Goal: Task Accomplishment & Management: Manage account settings

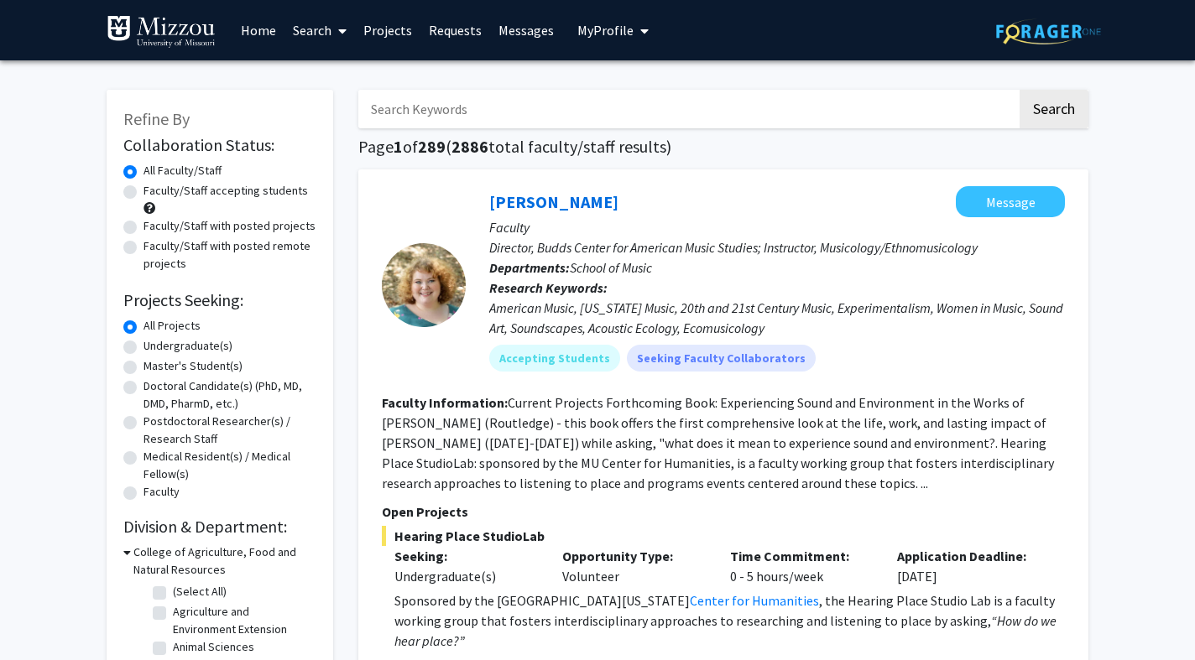
click at [604, 29] on span "My Profile" at bounding box center [605, 30] width 56 height 17
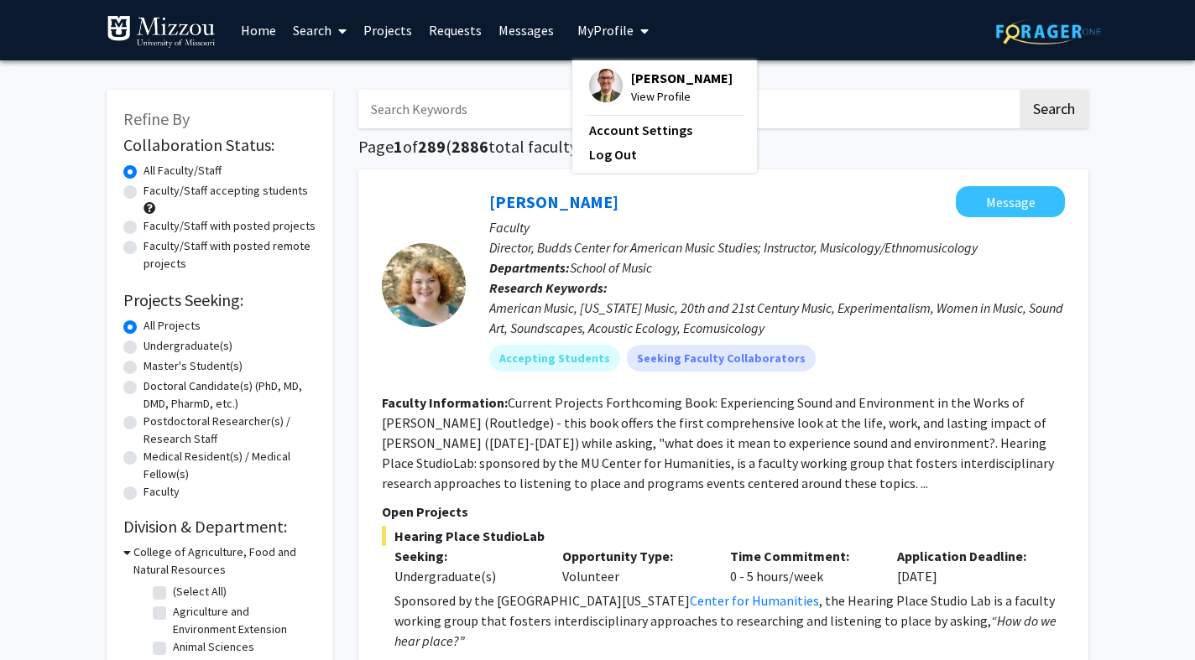
click at [634, 91] on span "View Profile" at bounding box center [682, 96] width 102 height 18
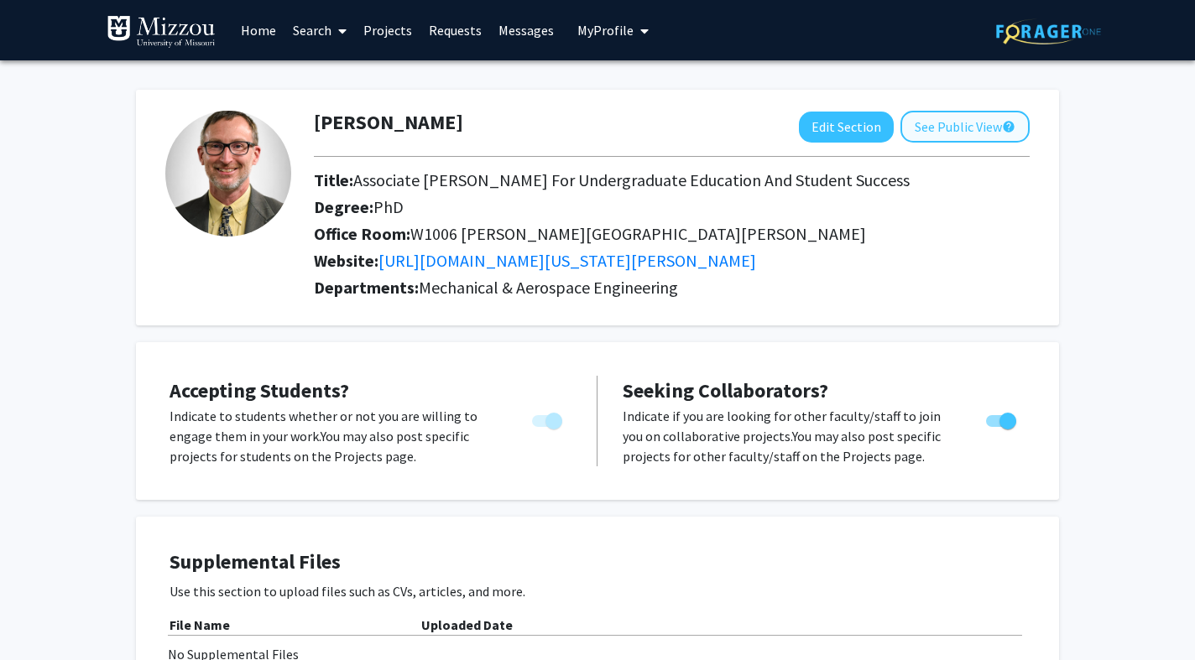
click at [938, 130] on button "See Public View help" at bounding box center [964, 127] width 129 height 32
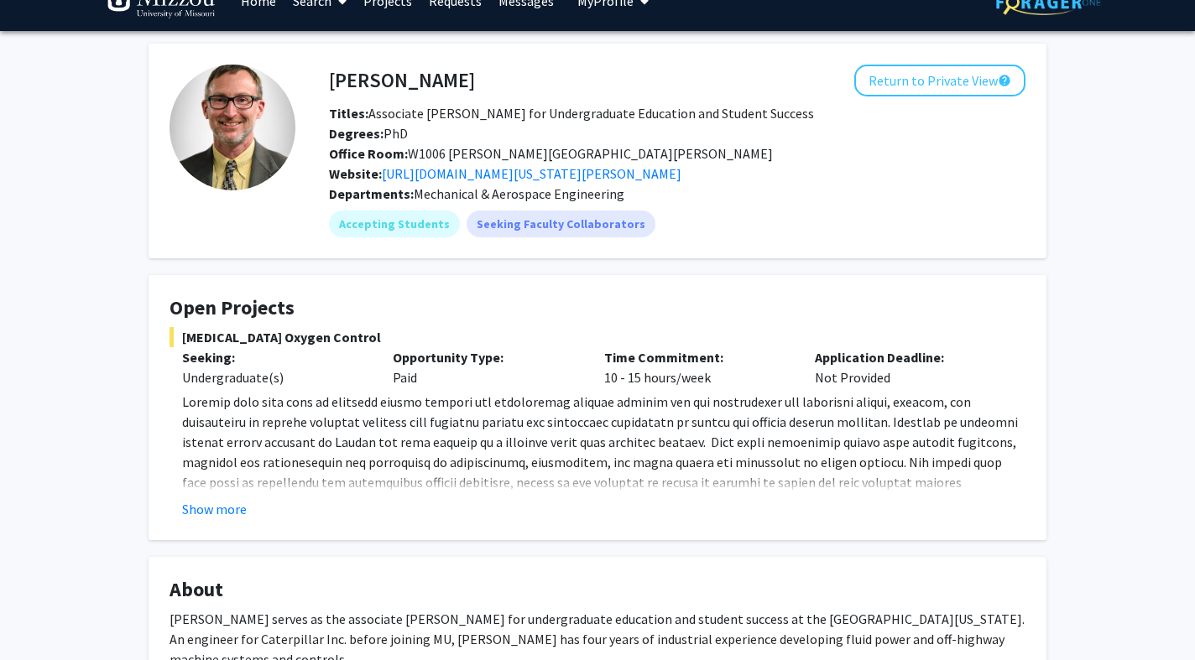
scroll to position [29, 0]
click at [197, 509] on button "Show more" at bounding box center [214, 509] width 65 height 20
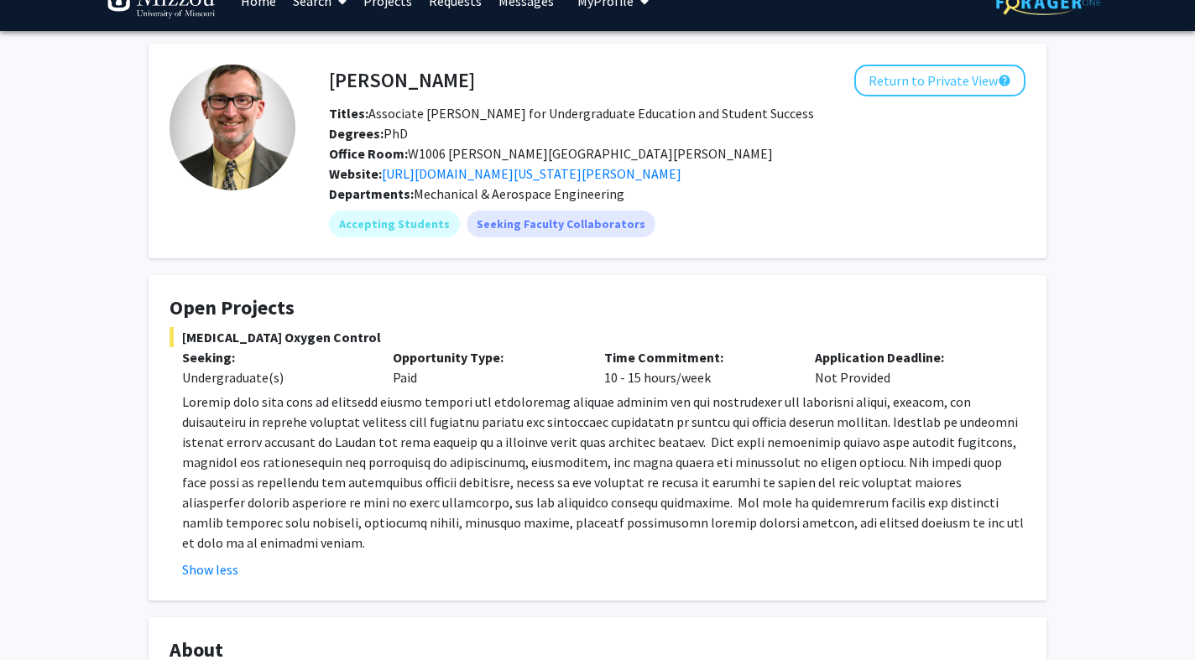
click at [444, 359] on p "Opportunity Type:" at bounding box center [485, 357] width 185 height 20
click at [299, 410] on p at bounding box center [603, 472] width 843 height 161
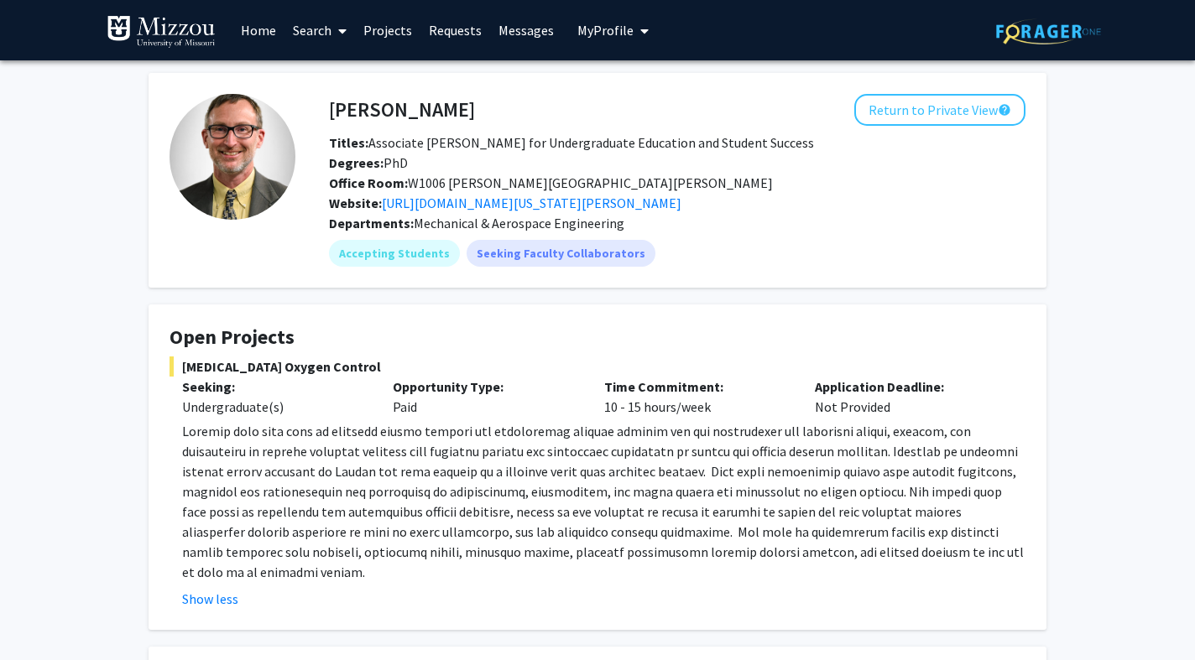
scroll to position [0, 0]
click at [946, 112] on button "Return to Private View help" at bounding box center [939, 110] width 171 height 32
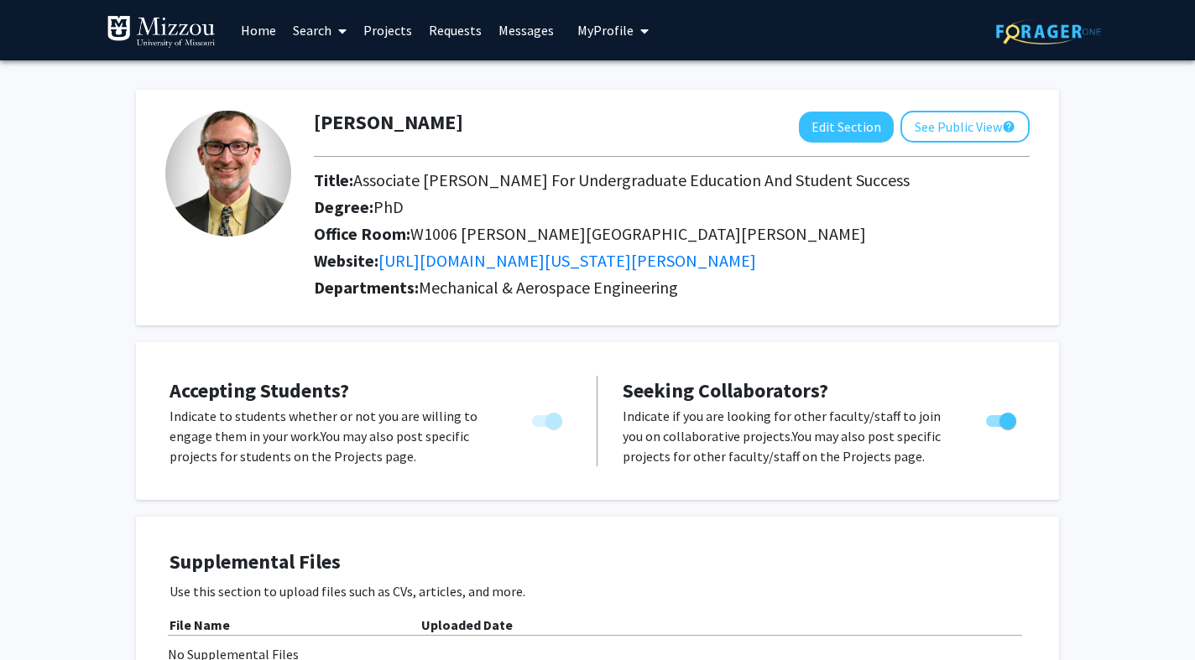
click at [385, 34] on link "Projects" at bounding box center [387, 30] width 65 height 59
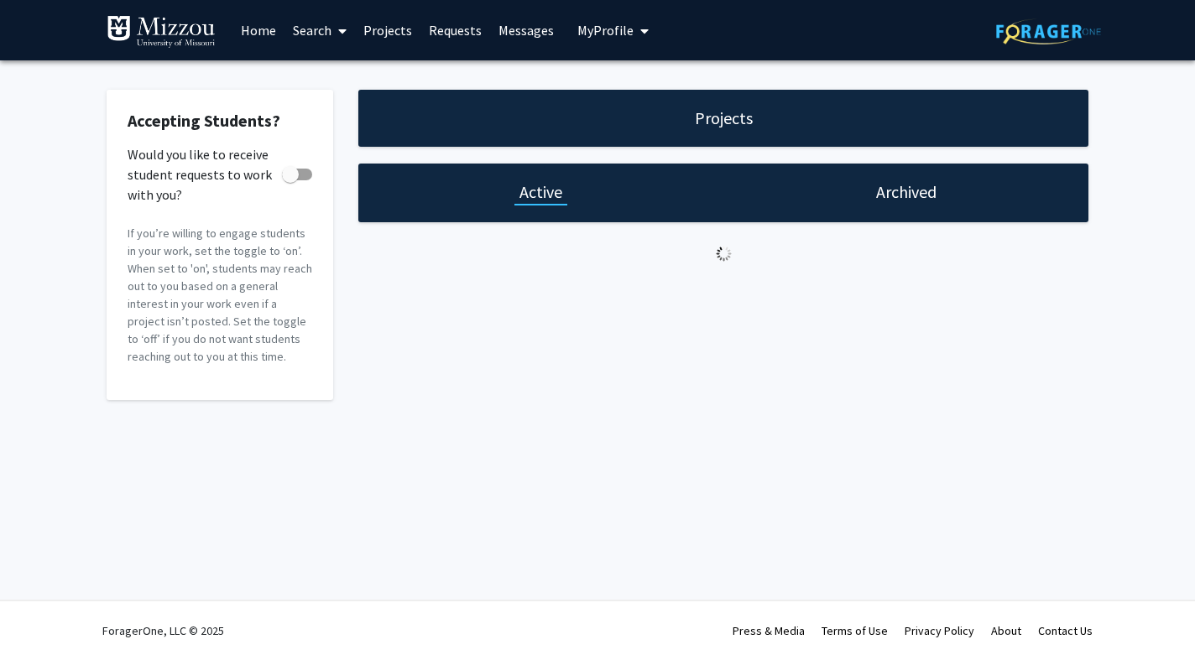
checkbox input "true"
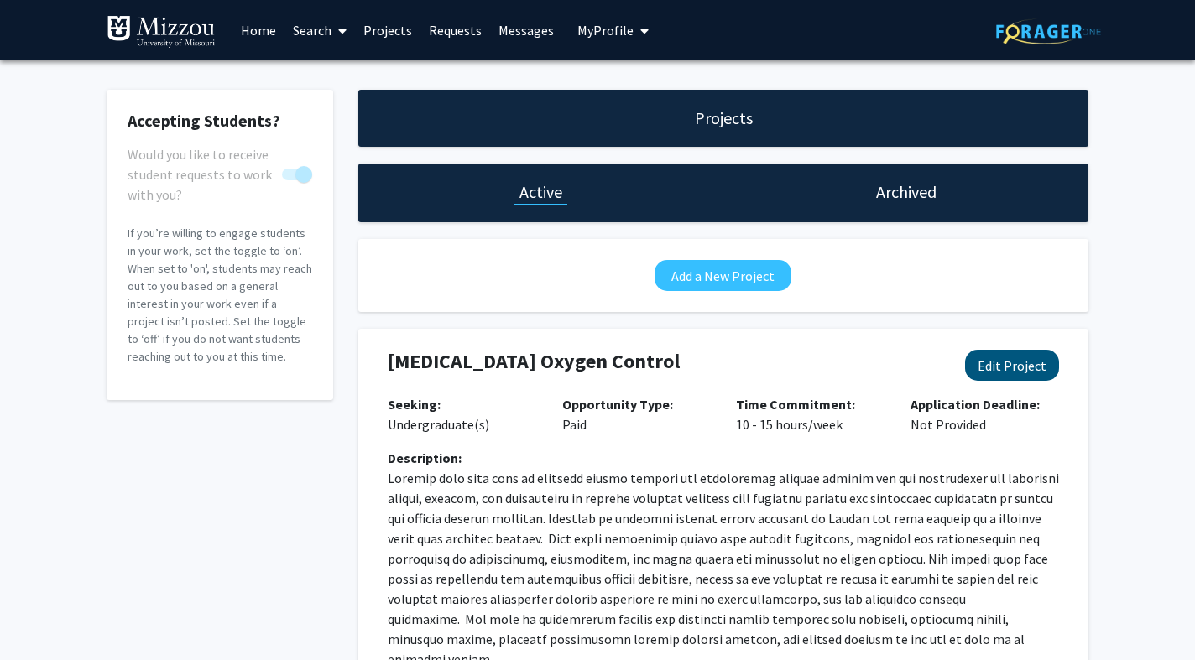
click at [958, 368] on button "Edit Project" at bounding box center [1012, 365] width 94 height 31
select select "10 - 15"
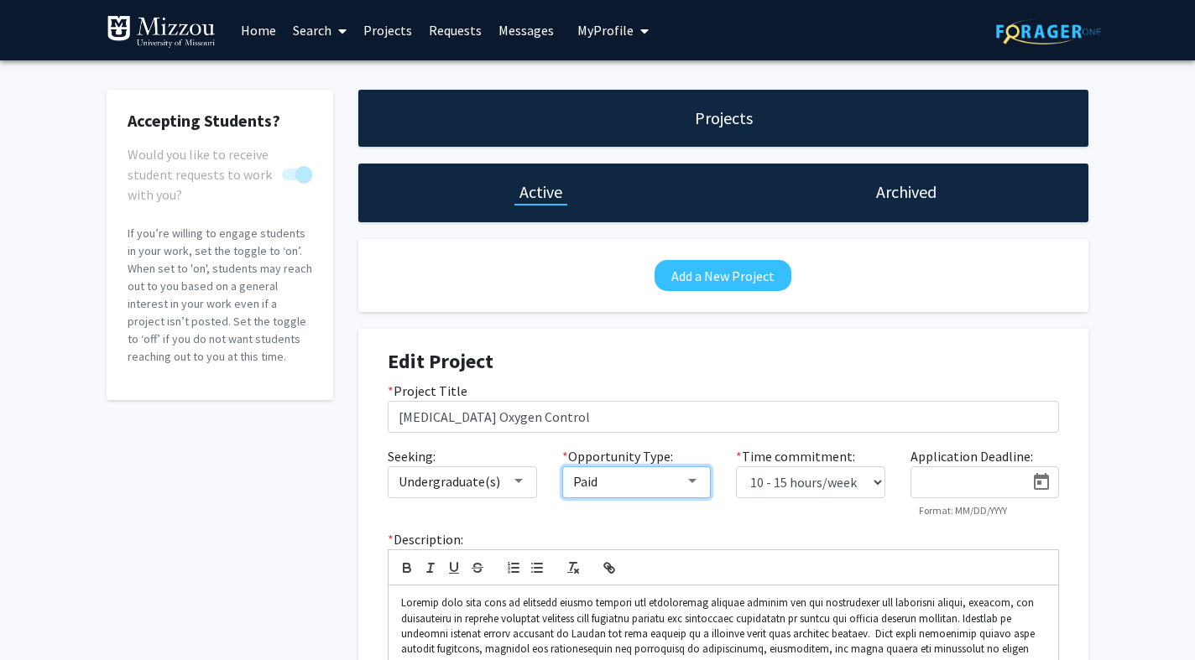
click at [692, 481] on div at bounding box center [692, 481] width 8 height 4
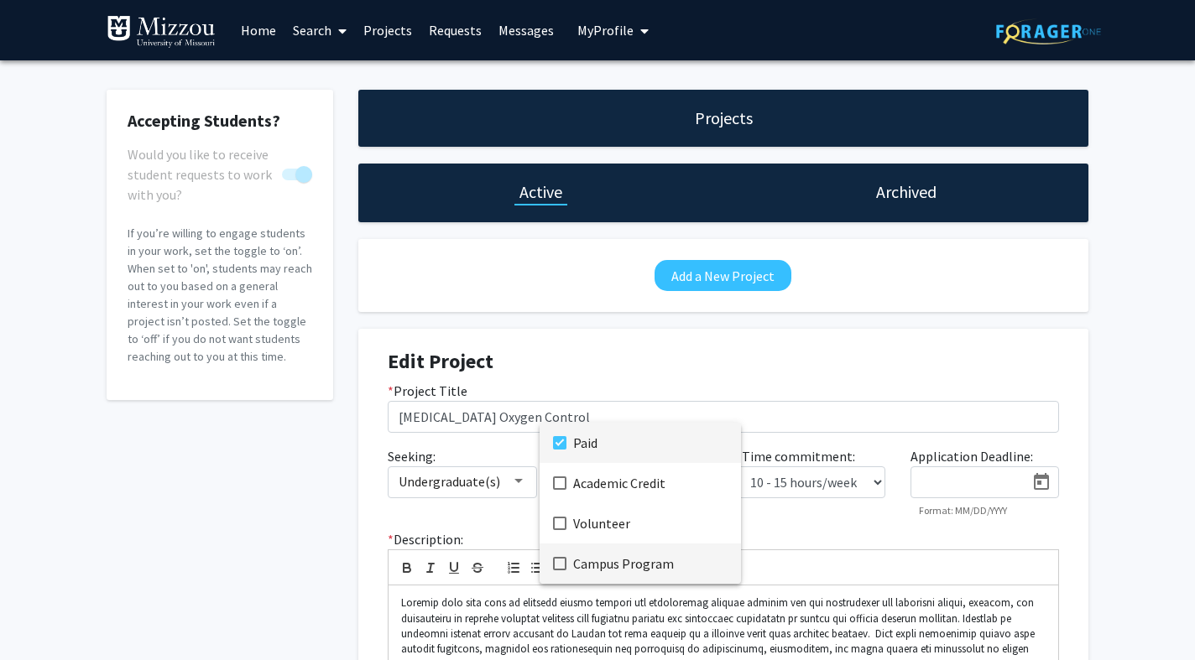
click at [556, 563] on mat-pseudo-checkbox at bounding box center [559, 563] width 13 height 13
click at [558, 439] on mat-pseudo-checkbox at bounding box center [559, 442] width 13 height 13
click at [833, 543] on div at bounding box center [597, 330] width 1195 height 660
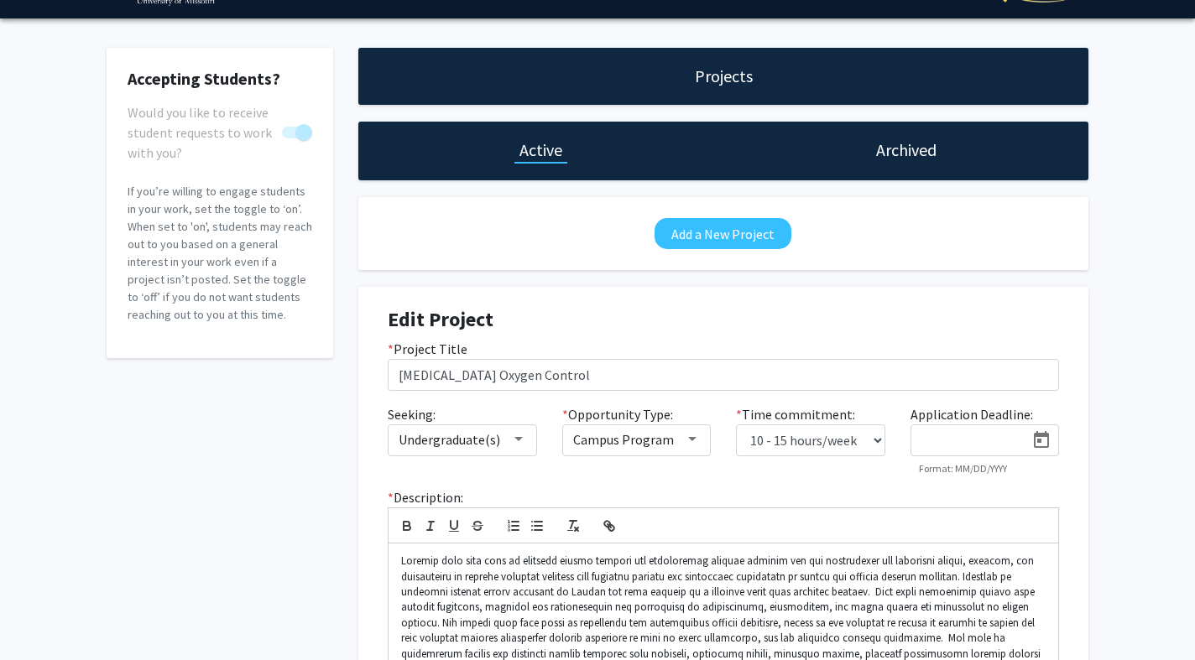
scroll to position [43, 0]
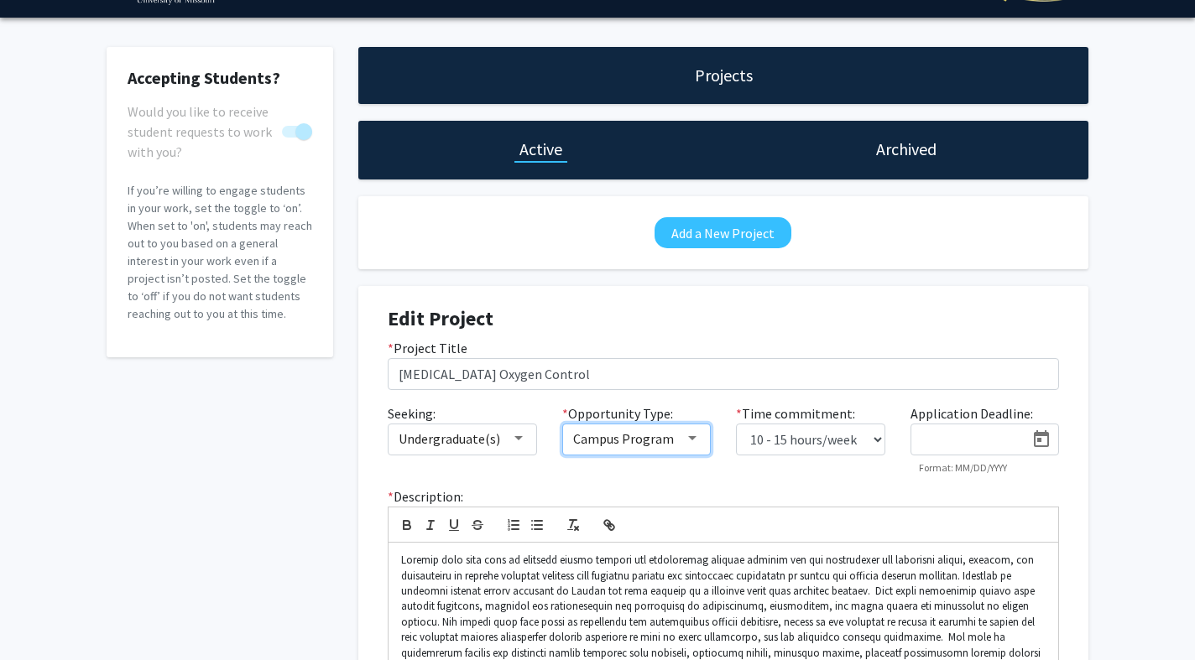
click at [694, 440] on div at bounding box center [692, 438] width 8 height 4
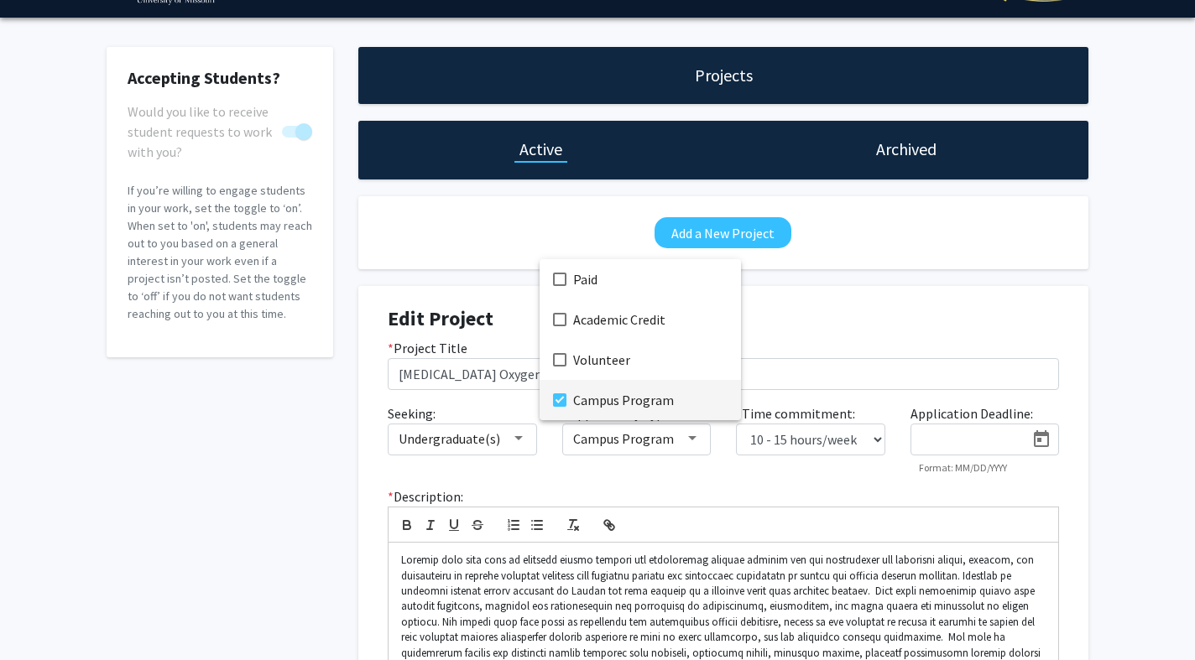
click at [694, 440] on div at bounding box center [597, 330] width 1195 height 660
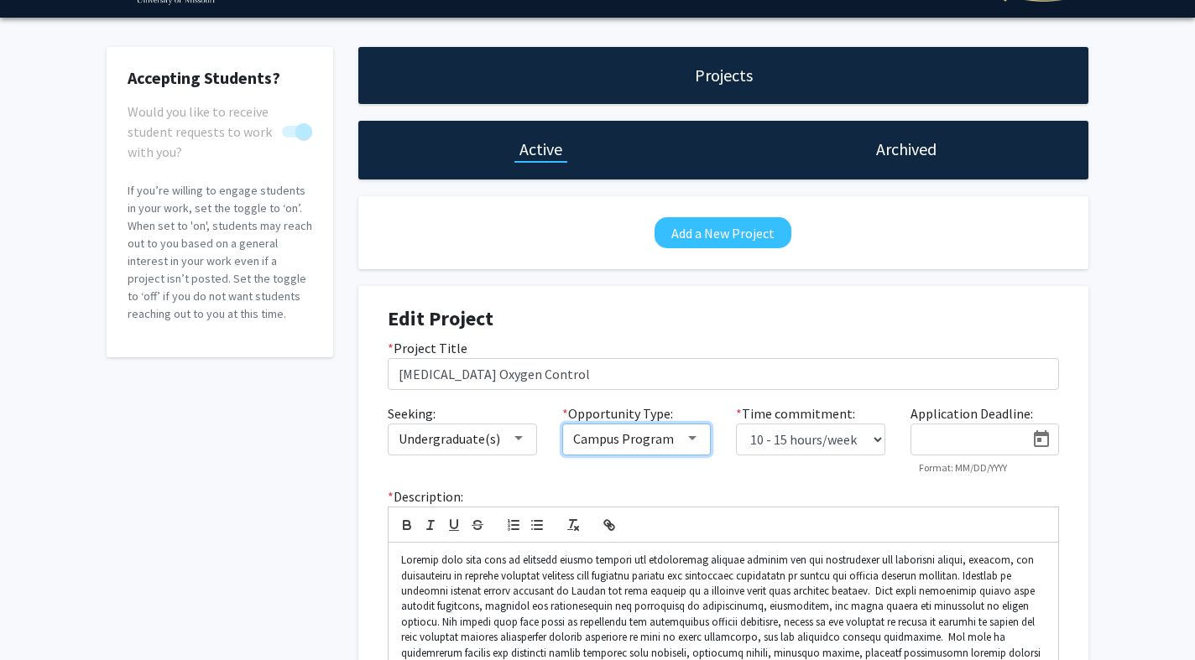
click at [694, 440] on div at bounding box center [692, 438] width 8 height 4
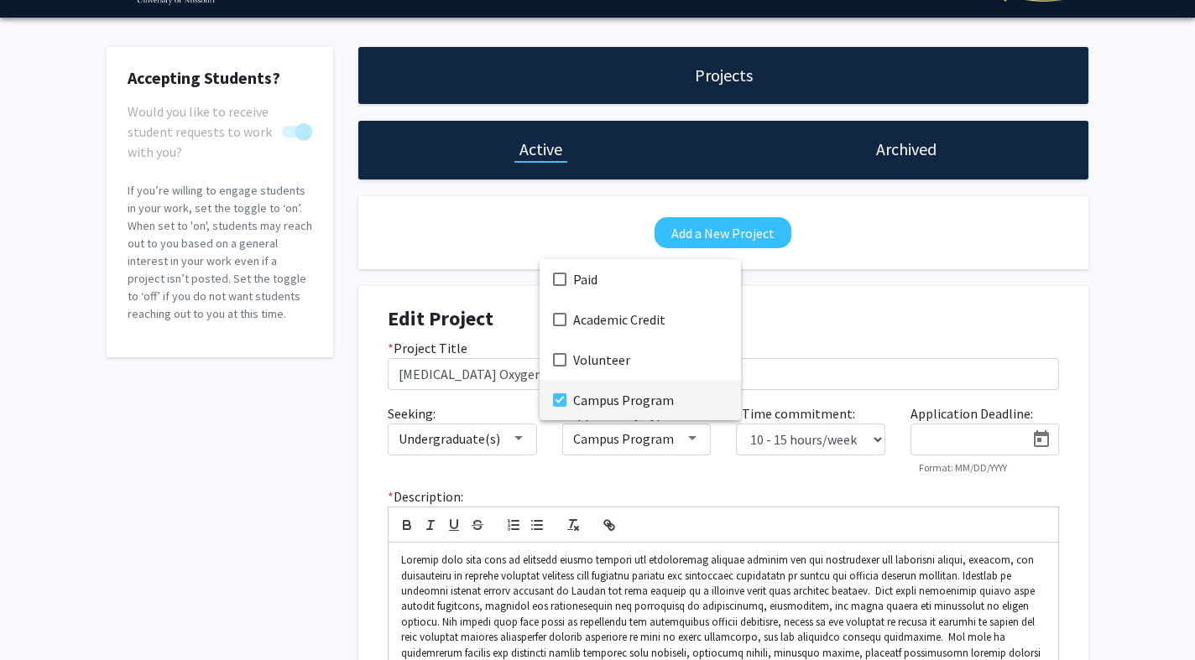
click at [694, 440] on div at bounding box center [597, 330] width 1195 height 660
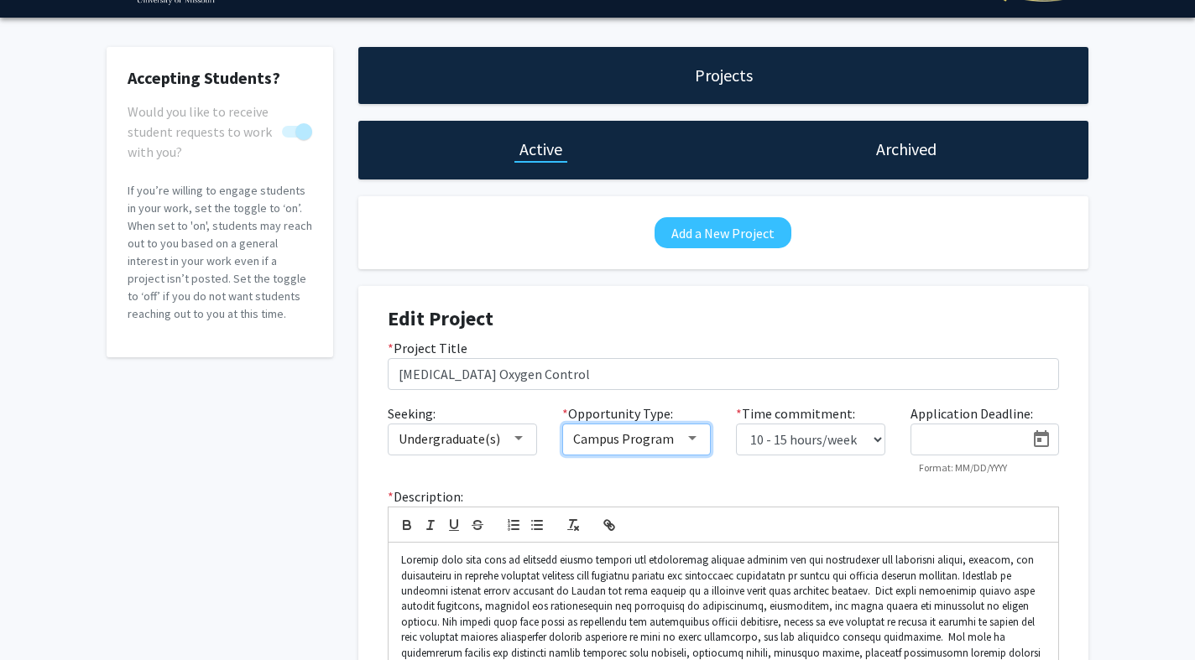
click at [694, 441] on div at bounding box center [692, 438] width 8 height 4
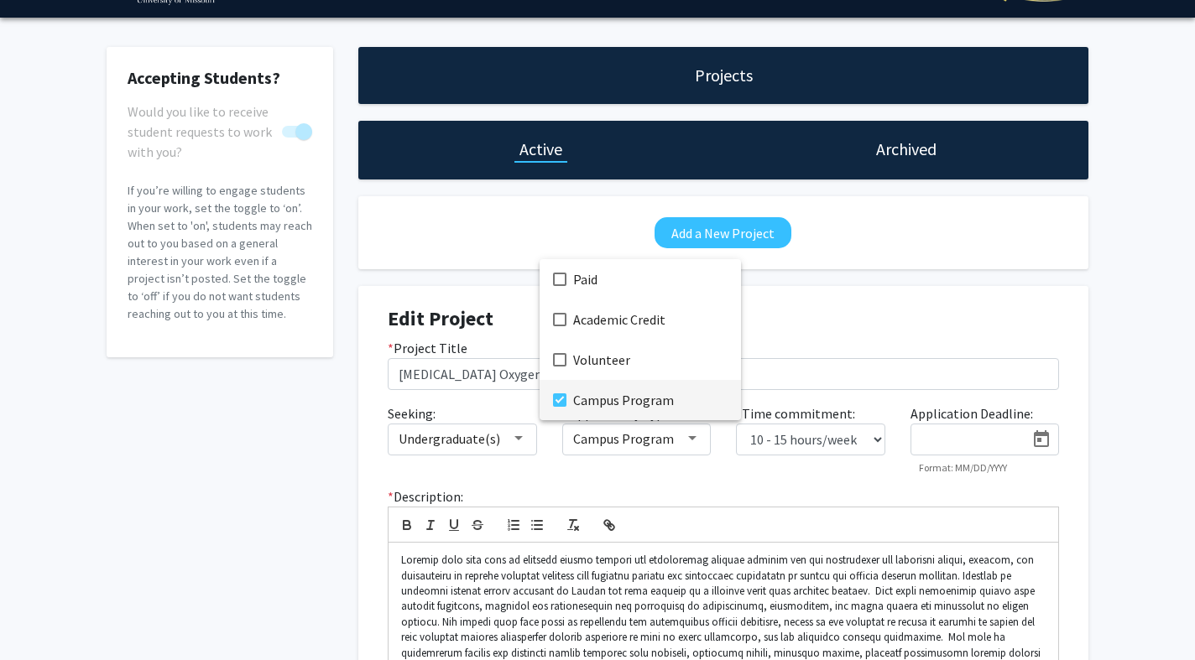
click at [694, 442] on div at bounding box center [597, 330] width 1195 height 660
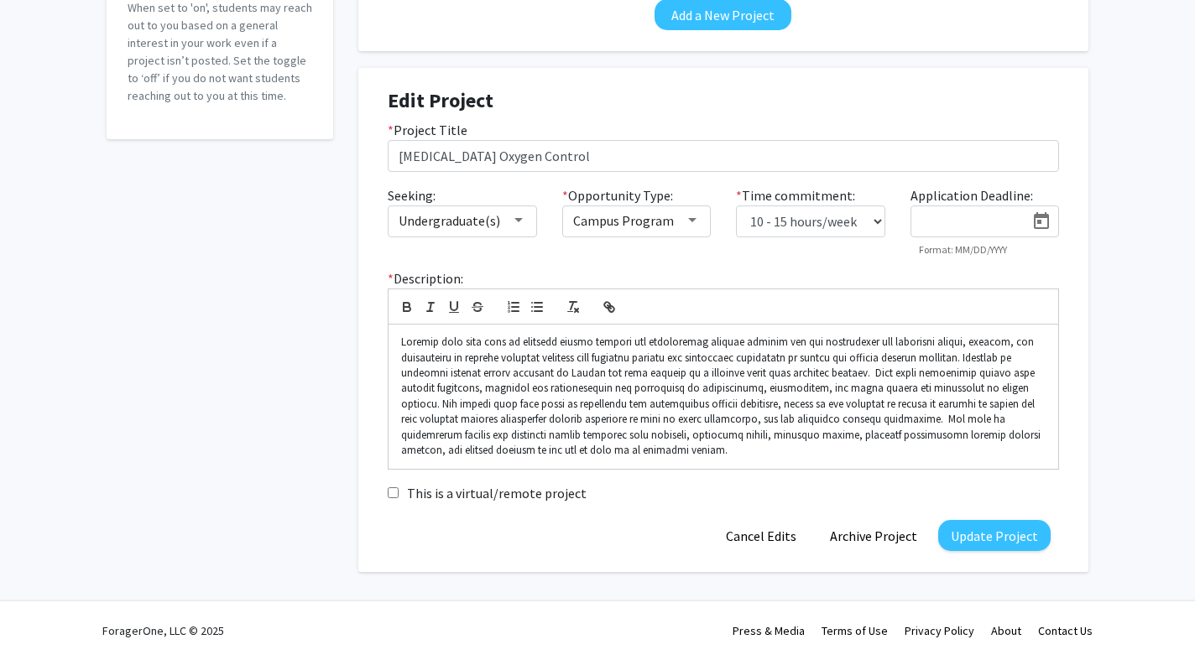
scroll to position [260, 0]
click at [958, 536] on button "Update Project" at bounding box center [994, 536] width 112 height 31
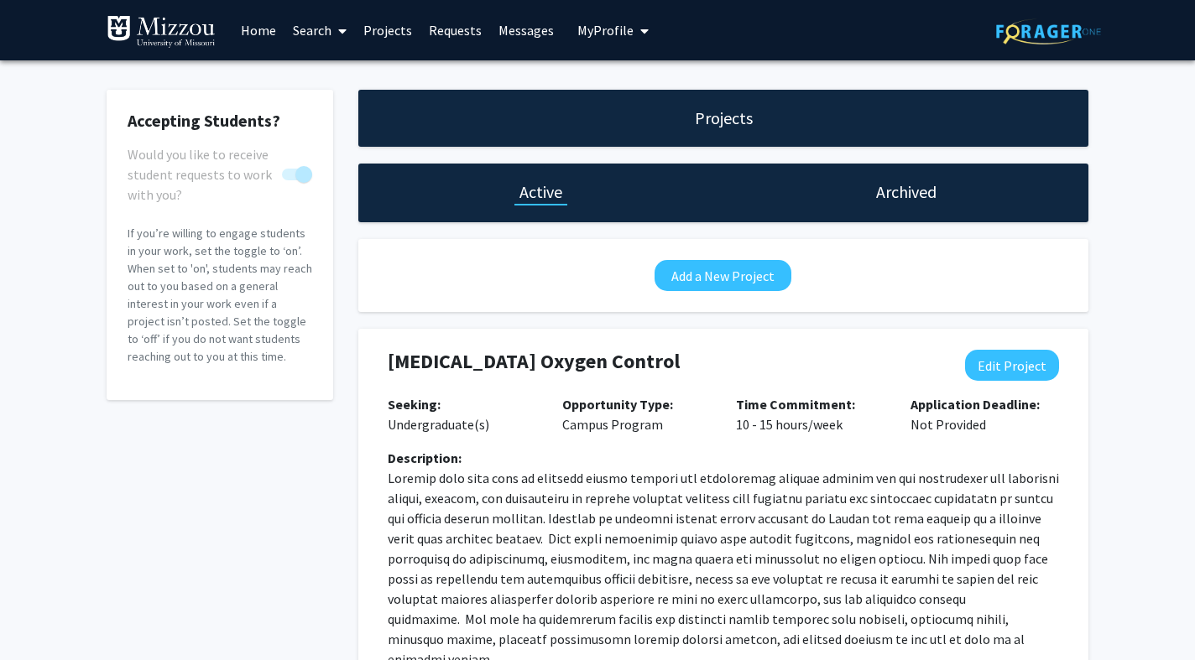
scroll to position [0, 0]
click at [326, 31] on link "Search" at bounding box center [319, 30] width 70 height 59
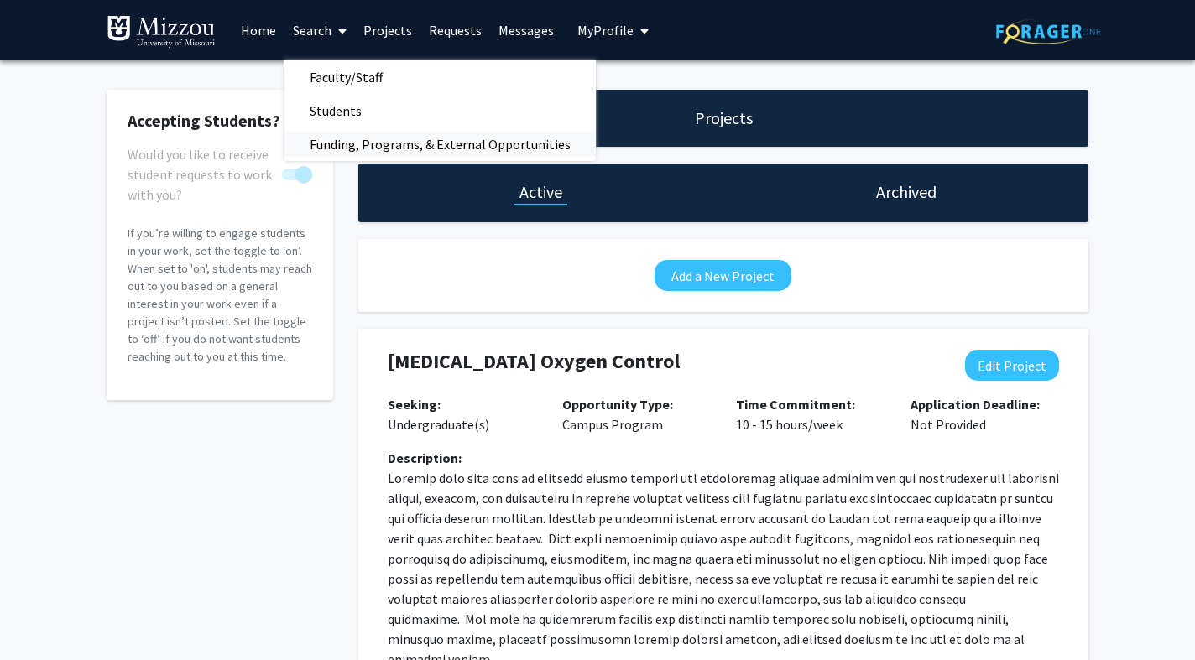
click at [358, 146] on span "Funding, Programs, & External Opportunities" at bounding box center [439, 145] width 311 height 34
